Goal: Transaction & Acquisition: Purchase product/service

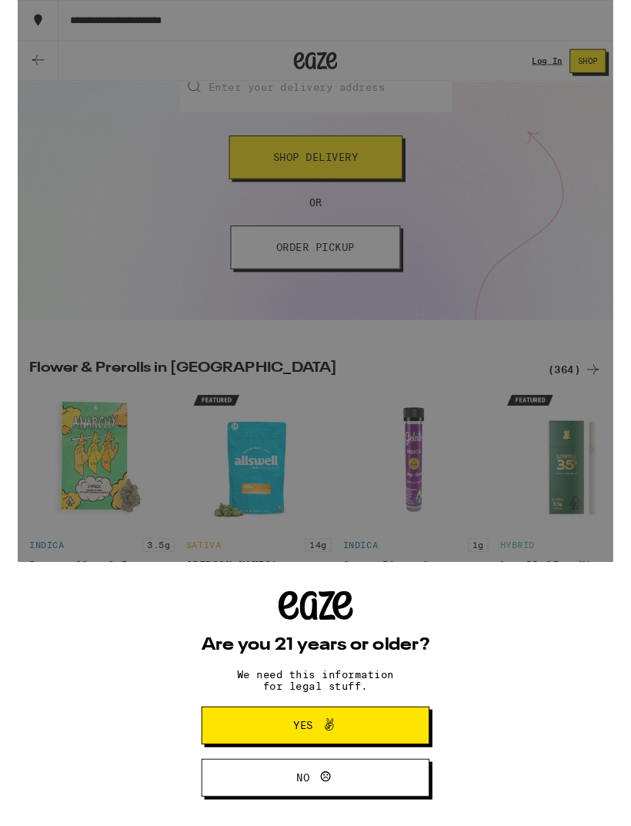
scroll to position [226, 0]
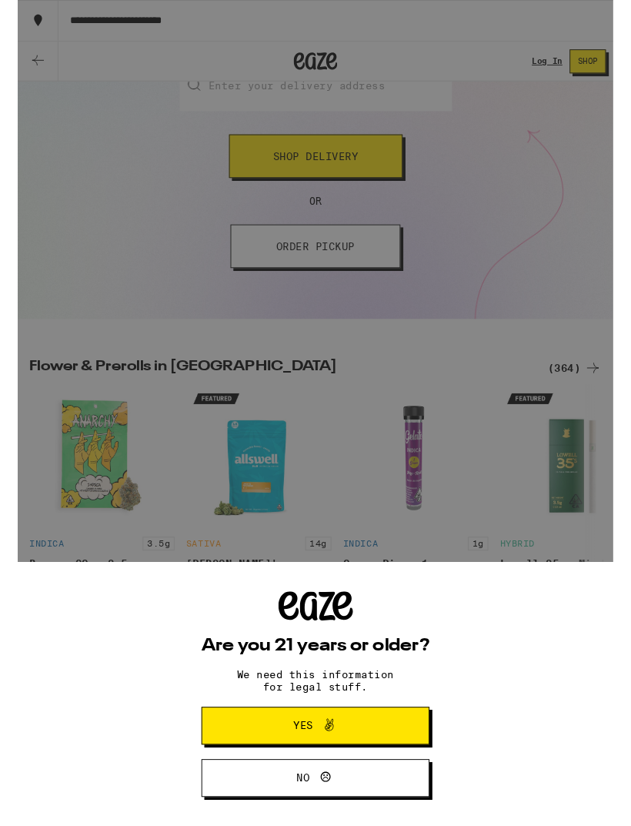
click at [414, 762] on button "Yes" at bounding box center [316, 769] width 242 height 40
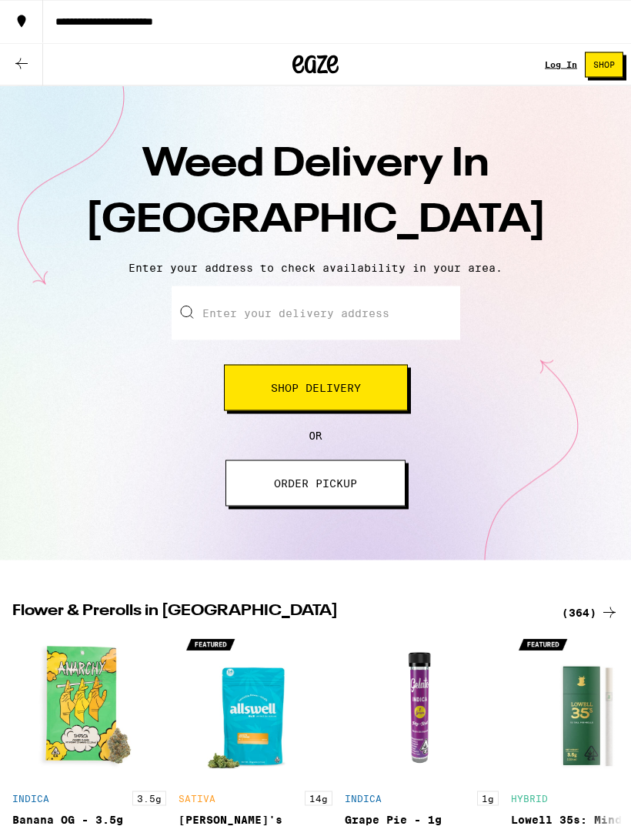
scroll to position [0, 0]
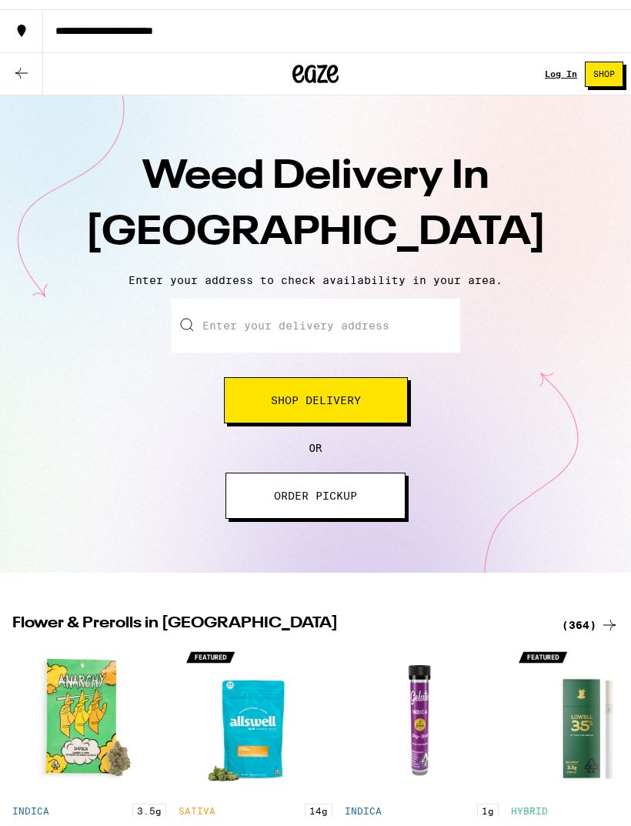
click at [433, 309] on input "Enter your delivery address" at bounding box center [316, 317] width 289 height 54
click at [387, 397] on button "Shop Delivery" at bounding box center [316, 391] width 184 height 46
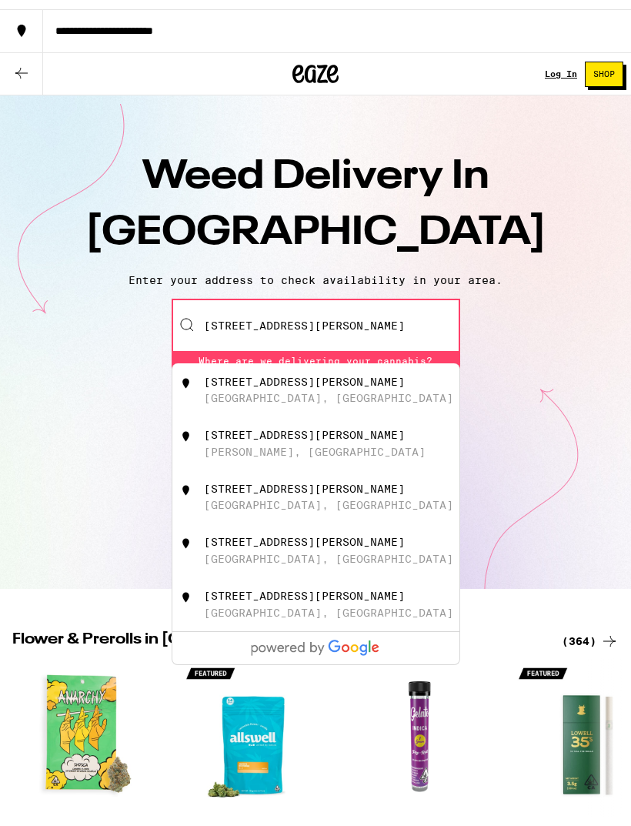
click at [408, 312] on input "[STREET_ADDRESS][PERSON_NAME]" at bounding box center [316, 317] width 289 height 54
click at [408, 311] on input "[STREET_ADDRESS][PERSON_NAME]" at bounding box center [316, 317] width 289 height 54
click at [407, 311] on input "[STREET_ADDRESS][PERSON_NAME]" at bounding box center [316, 317] width 289 height 54
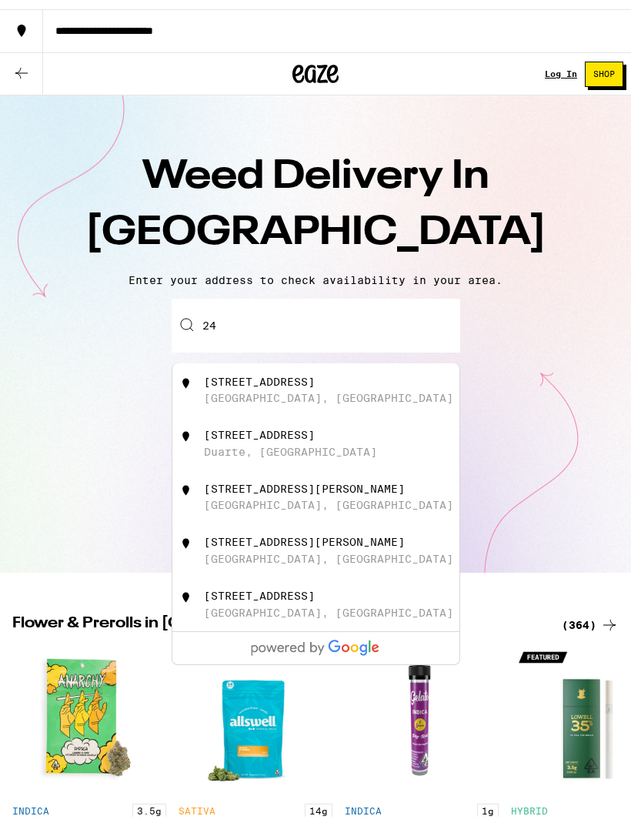
type input "2"
click at [397, 379] on div "[STREET_ADDRESS]" at bounding box center [341, 381] width 275 height 29
type input "[STREET_ADDRESS]"
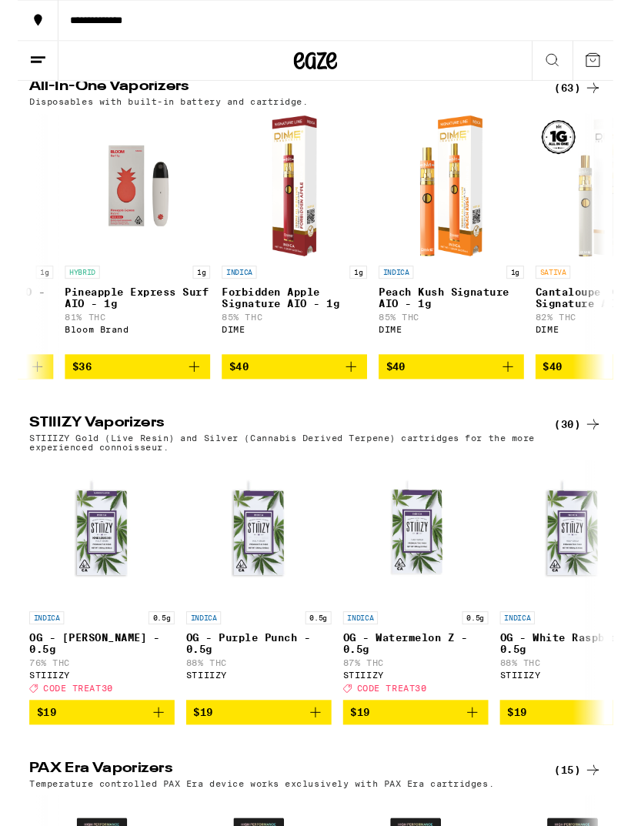
scroll to position [2389, 0]
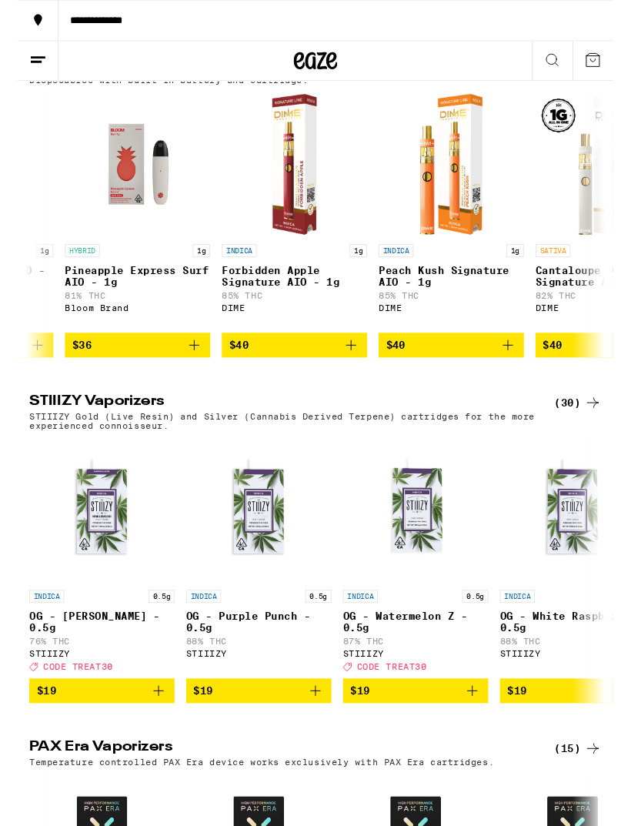
click at [564, 67] on icon at bounding box center [567, 64] width 12 height 12
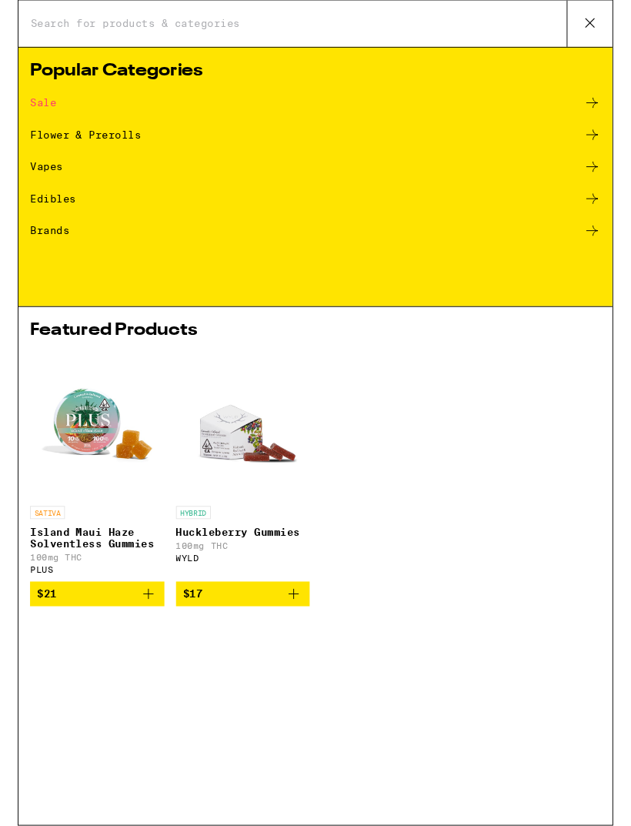
scroll to position [0, 0]
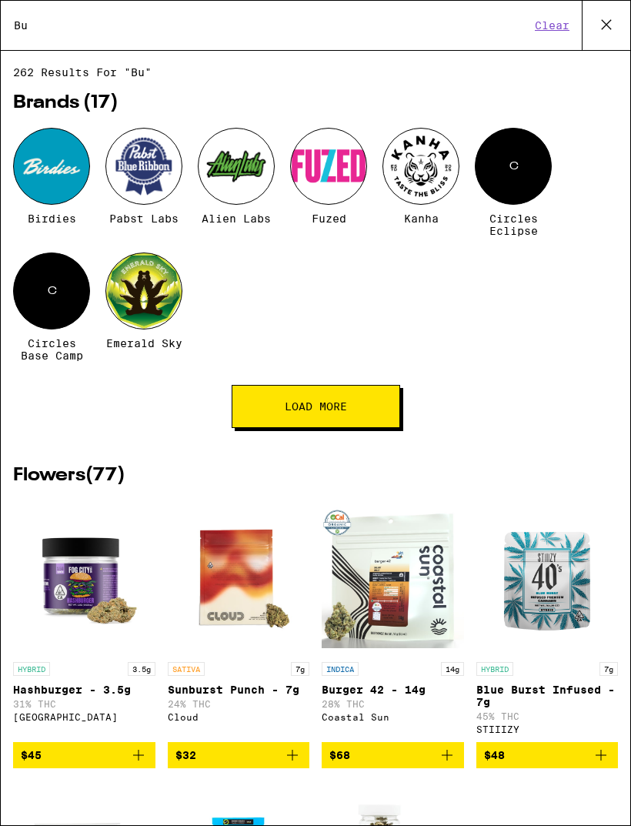
type input "B"
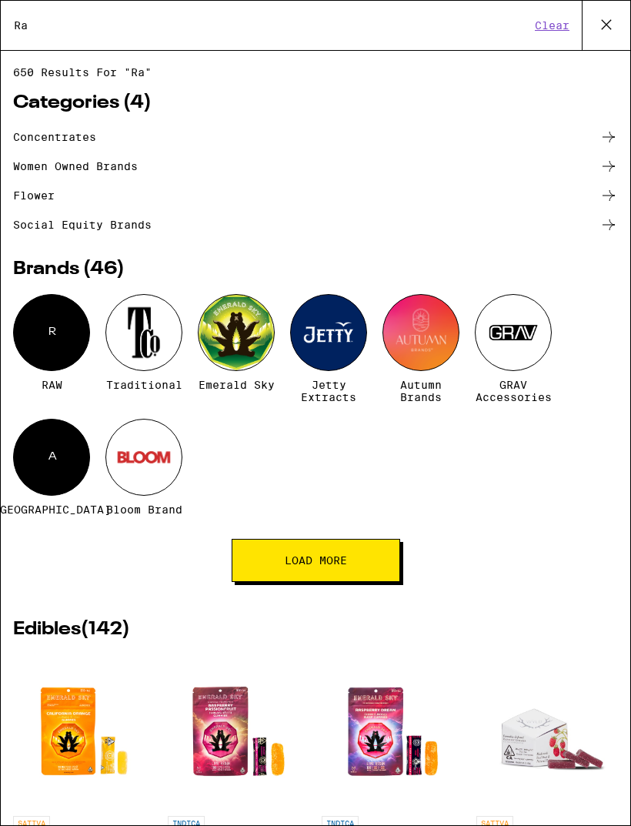
type input "R"
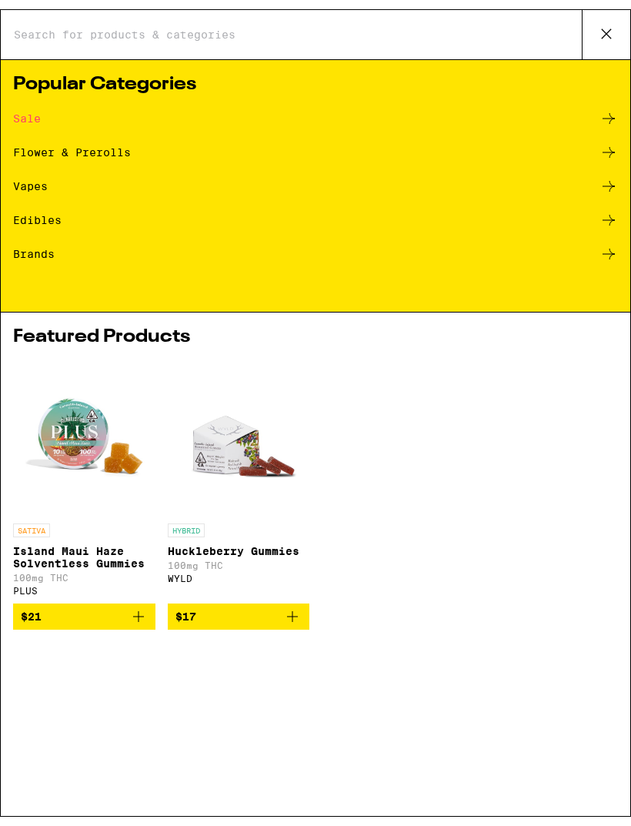
click at [49, 249] on div "Brands" at bounding box center [34, 244] width 42 height 11
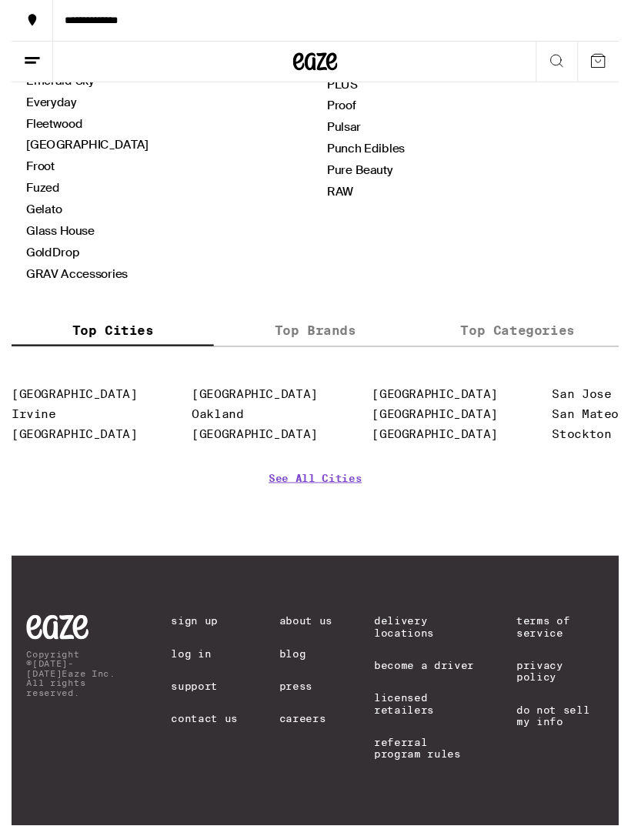
scroll to position [952, 0]
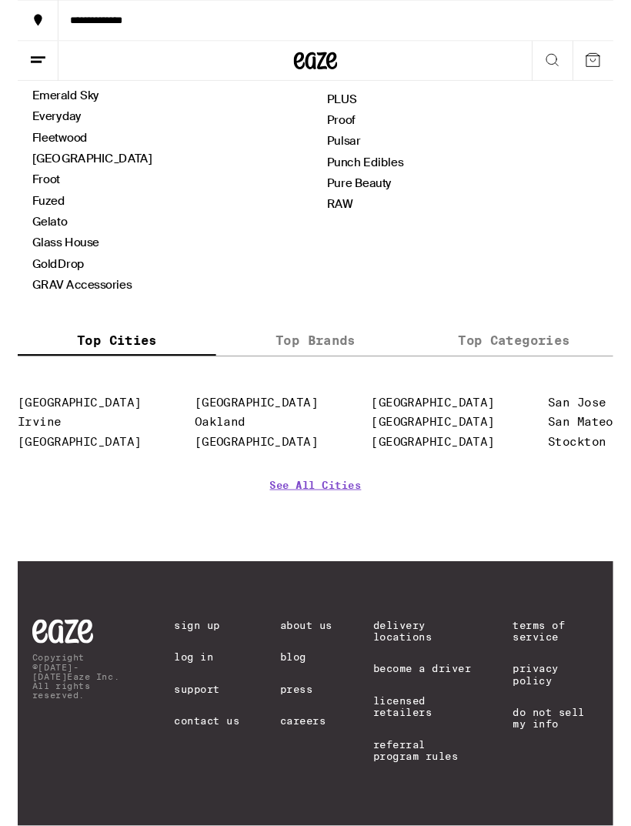
click at [349, 377] on label "Top Brands" at bounding box center [315, 360] width 210 height 33
click at [0, 0] on input "Top Brands" at bounding box center [0, 0] width 0 height 0
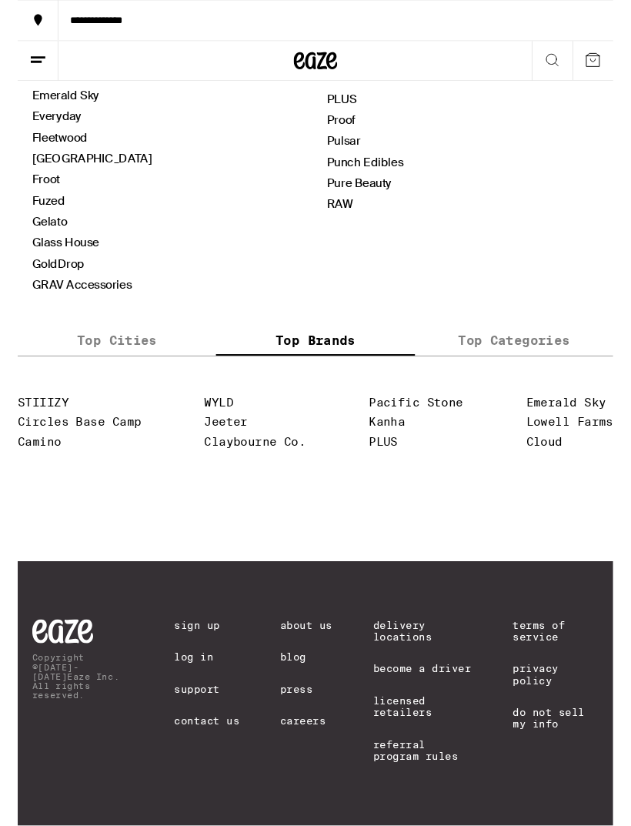
scroll to position [896, 0]
click at [539, 370] on label "Top Categories" at bounding box center [526, 360] width 210 height 33
click at [0, 0] on input "Top Categories" at bounding box center [0, 0] width 0 height 0
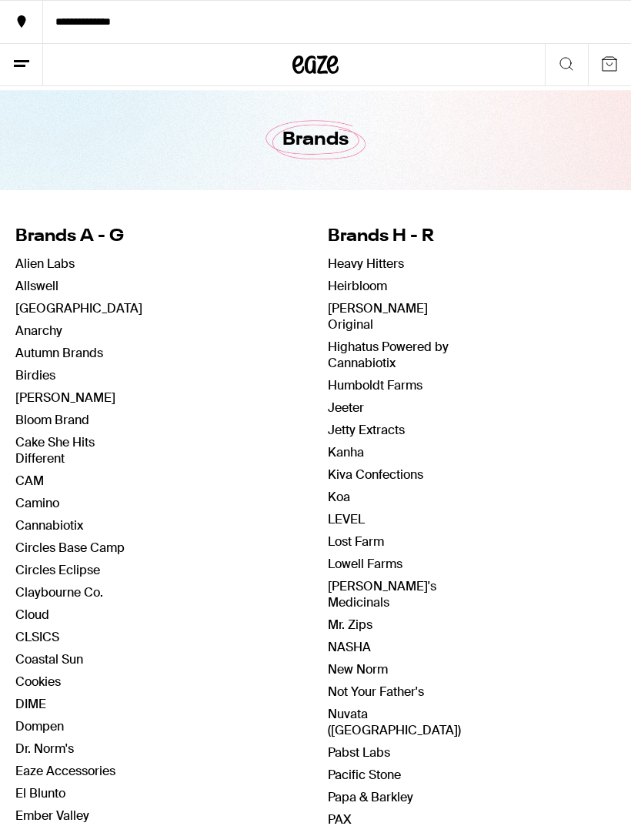
scroll to position [38, 0]
